Goal: Information Seeking & Learning: Learn about a topic

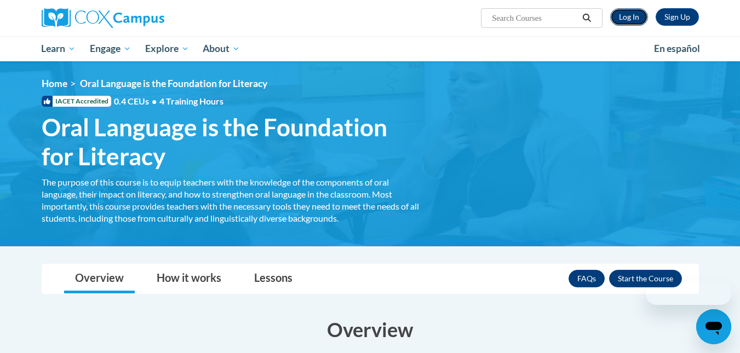
click at [630, 17] on link "Log In" at bounding box center [629, 17] width 38 height 18
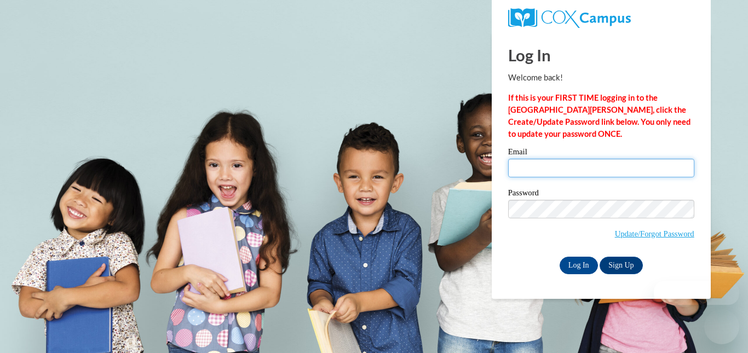
type input "MROUNDTREE@augusta.edu"
click at [567, 172] on input "MROUNDTREE@augusta.edu" at bounding box center [601, 168] width 186 height 19
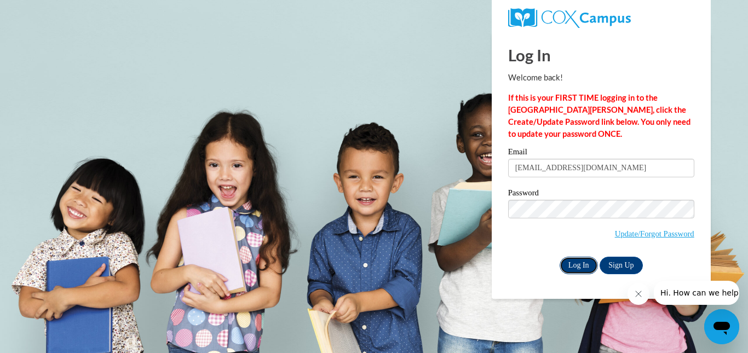
click at [575, 262] on input "Log In" at bounding box center [578, 266] width 38 height 18
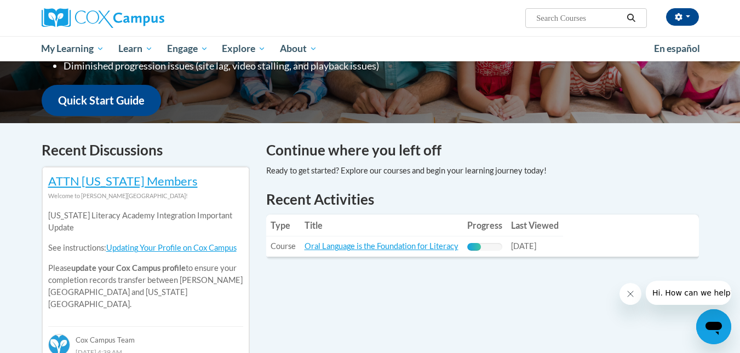
scroll to position [263, 0]
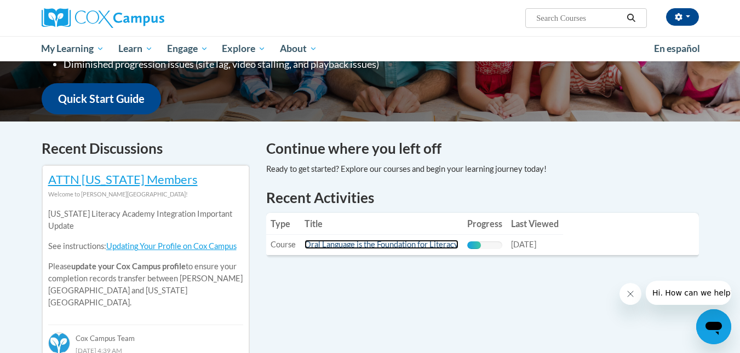
click at [421, 247] on link "Oral Language is the Foundation for Literacy" at bounding box center [381, 244] width 154 height 9
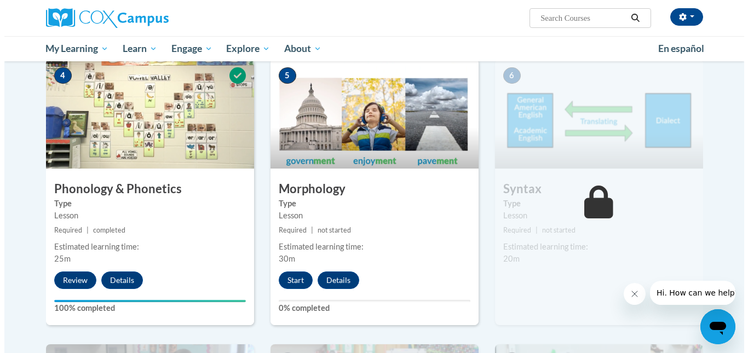
scroll to position [547, 0]
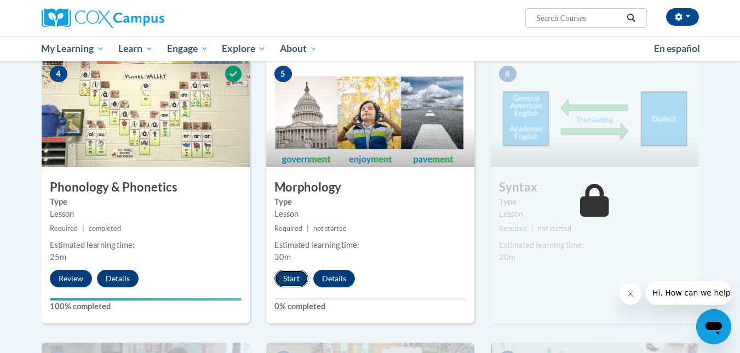
click at [293, 280] on button "Start" at bounding box center [291, 279] width 34 height 18
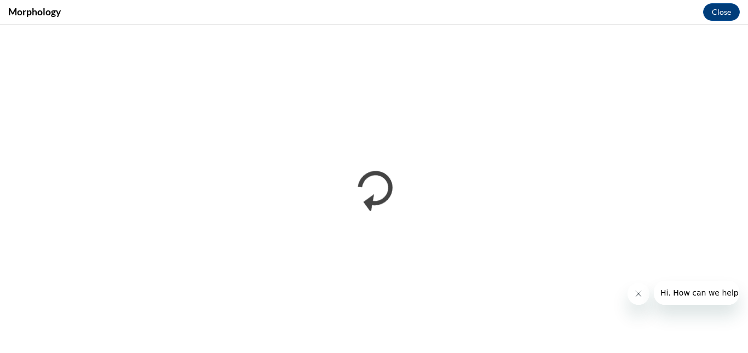
scroll to position [0, 0]
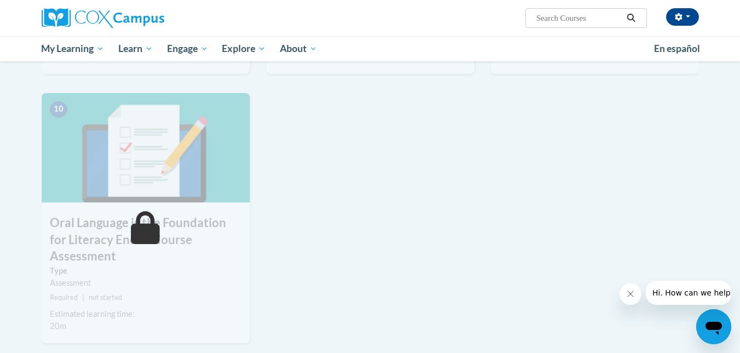
scroll to position [1079, 0]
